Goal: Task Accomplishment & Management: Manage account settings

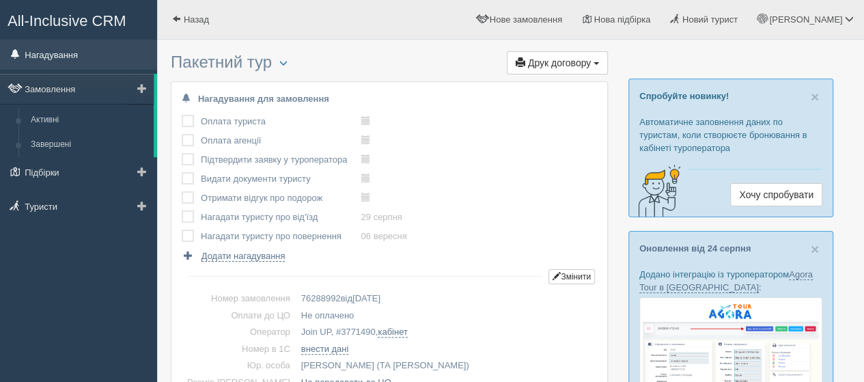
click at [61, 58] on link "Нагадування" at bounding box center [78, 55] width 157 height 30
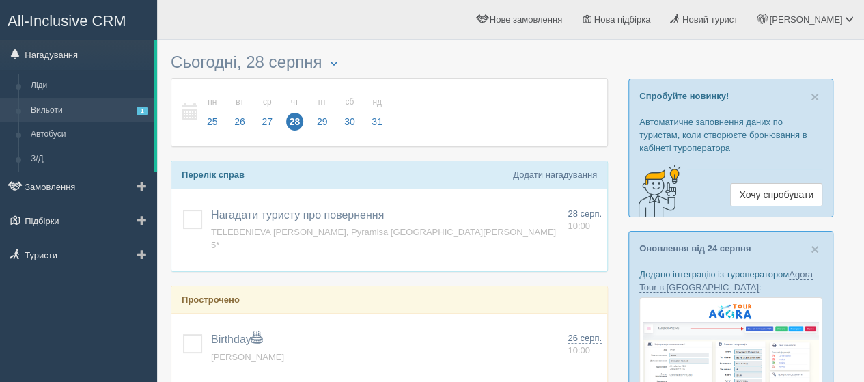
click at [51, 107] on link "Вильоти 1" at bounding box center [89, 110] width 129 height 25
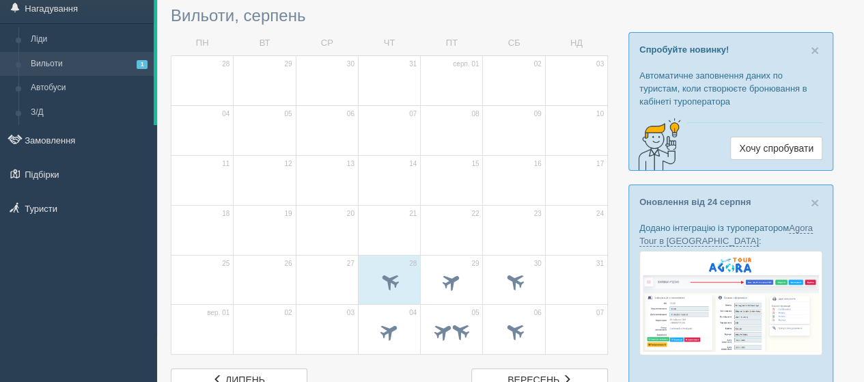
scroll to position [68, 0]
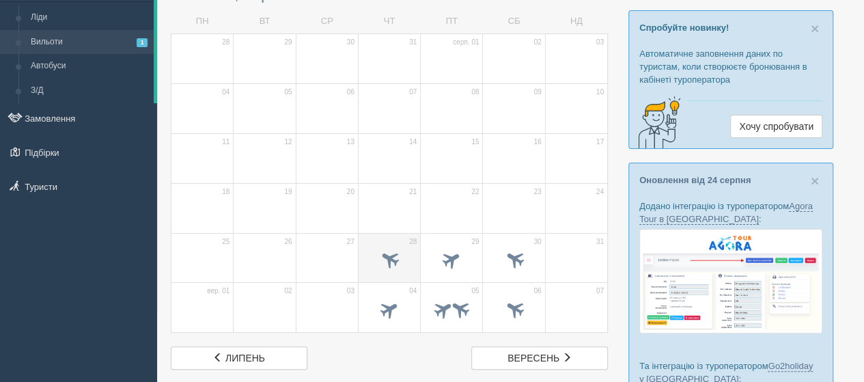
click at [406, 249] on span at bounding box center [389, 260] width 48 height 23
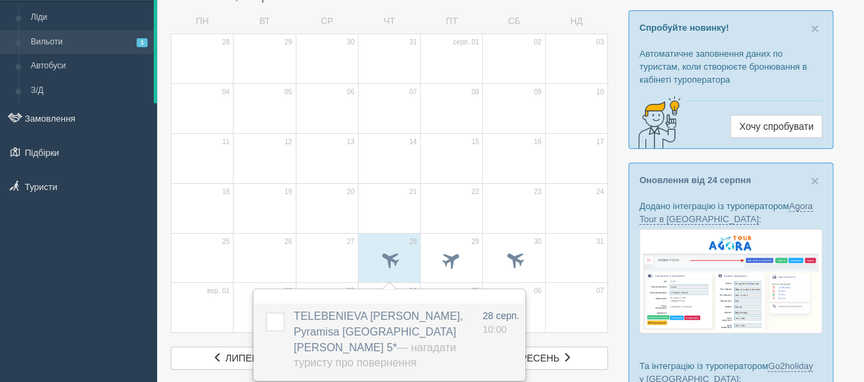
click at [391, 311] on span "TELEBENIEVA SVITLANA, Pyramisa Sharm El Sheikh Resort 5* — Нагадати туристу про…" at bounding box center [378, 339] width 169 height 59
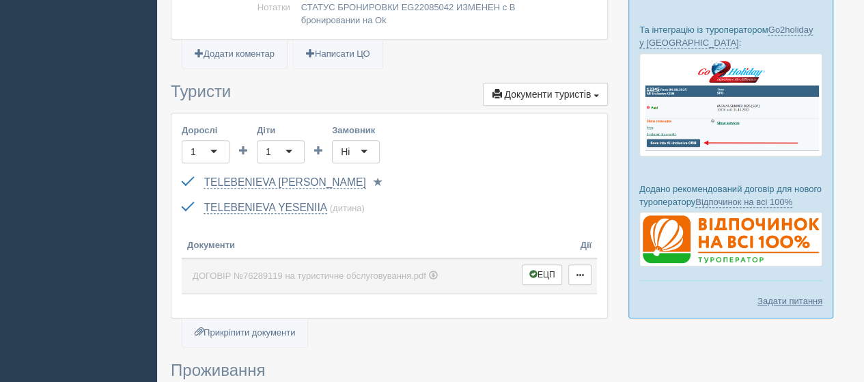
scroll to position [410, 0]
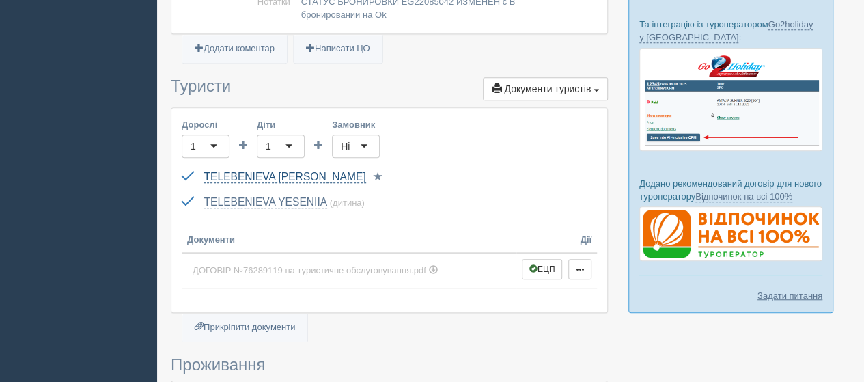
click at [296, 171] on link "TELEBENIEVA [PERSON_NAME]" at bounding box center [285, 177] width 162 height 12
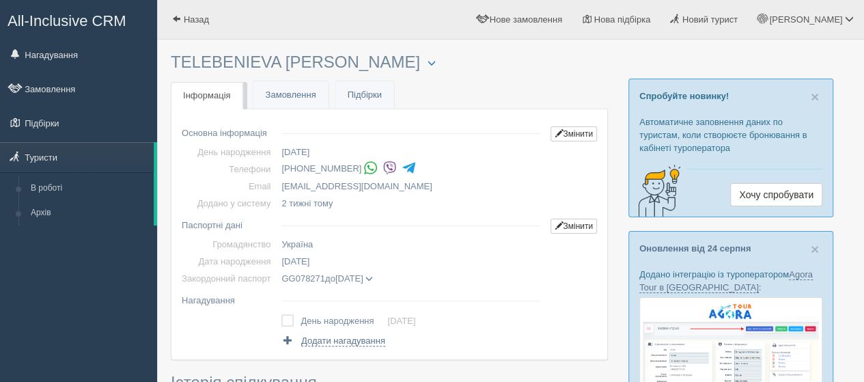
click at [383, 166] on img at bounding box center [390, 168] width 14 height 14
click at [72, 54] on link "Нагадування" at bounding box center [78, 55] width 157 height 30
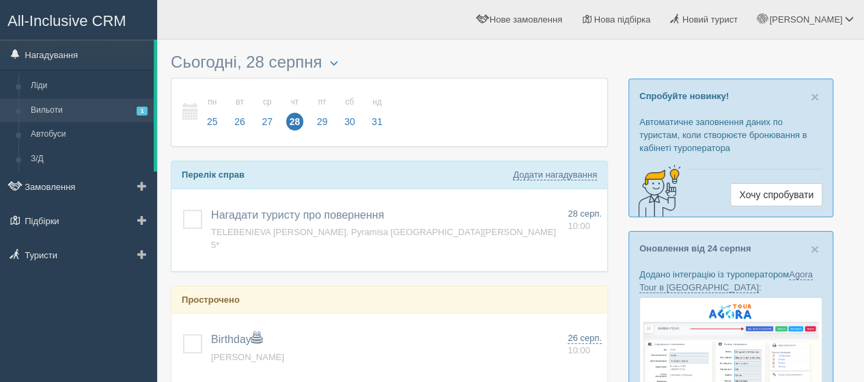
click at [56, 112] on link "Вильоти 1" at bounding box center [89, 110] width 129 height 25
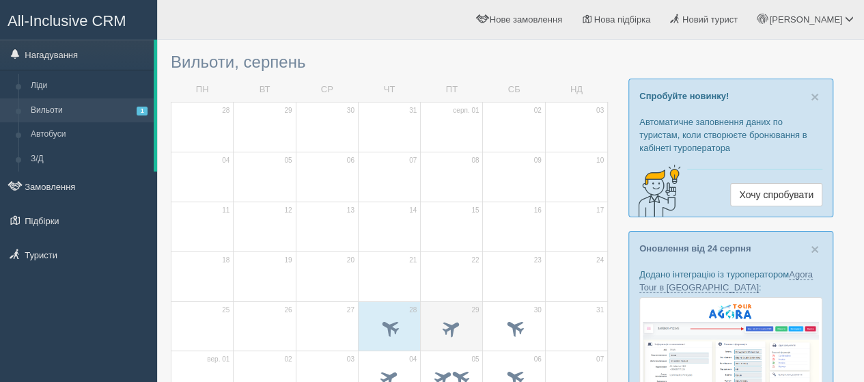
click at [434, 316] on div at bounding box center [452, 330] width 48 height 29
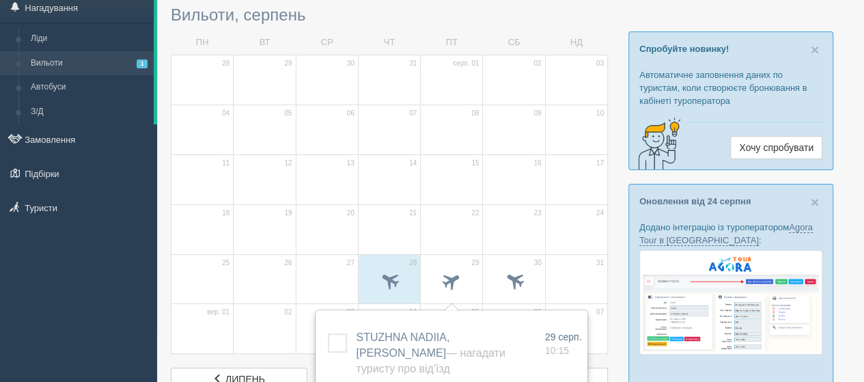
scroll to position [68, 0]
